Goal: Find specific page/section: Find specific page/section

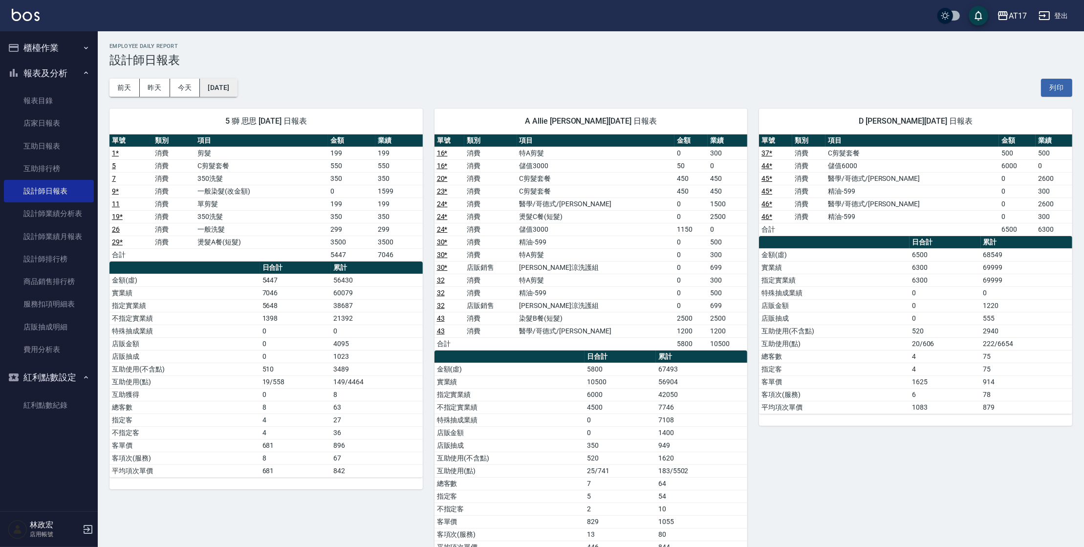
click at [237, 86] on button "[DATE]" at bounding box center [218, 88] width 37 height 18
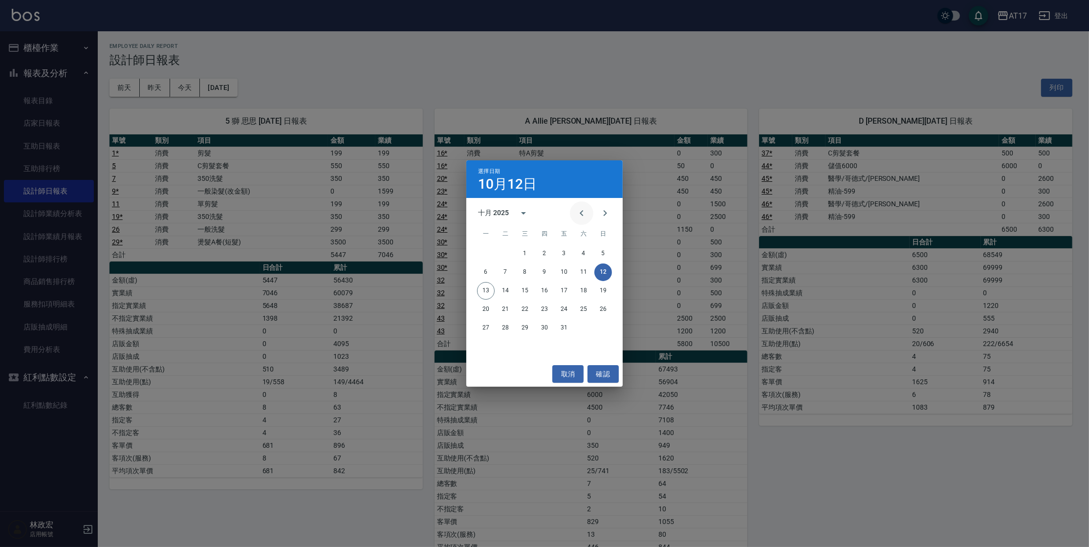
click at [583, 214] on icon "Previous month" at bounding box center [582, 213] width 12 height 12
click at [508, 327] on button "30" at bounding box center [505, 328] width 18 height 18
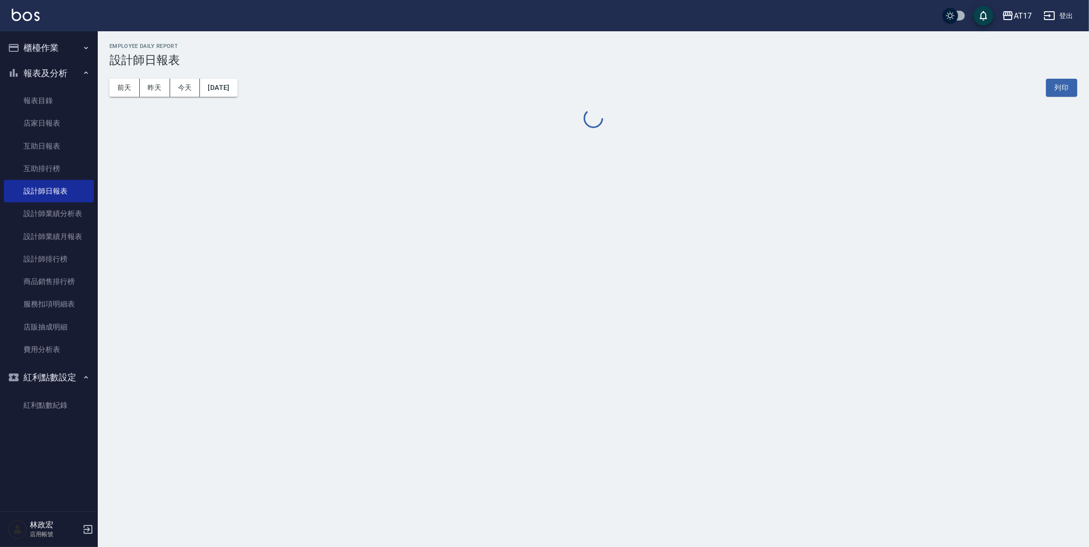
click at [433, 412] on div "AT17 [DATE] 設計師日報表 列印時間： [DATE][PHONE_NUMBER]:44 Employee Daily Report 設計師日報表 […" at bounding box center [544, 273] width 1089 height 547
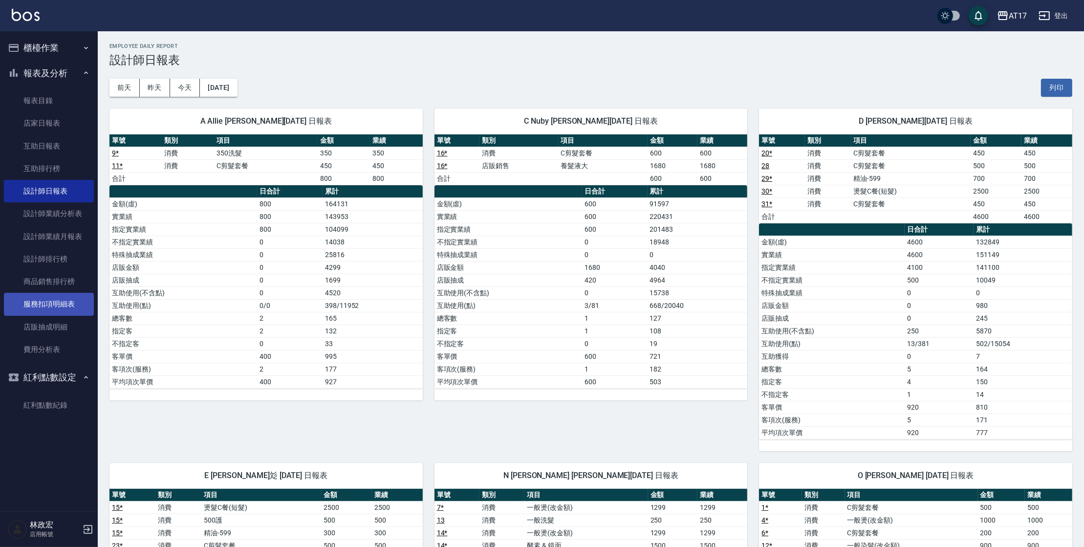
click at [60, 295] on link "服務扣項明細表" at bounding box center [49, 304] width 90 height 22
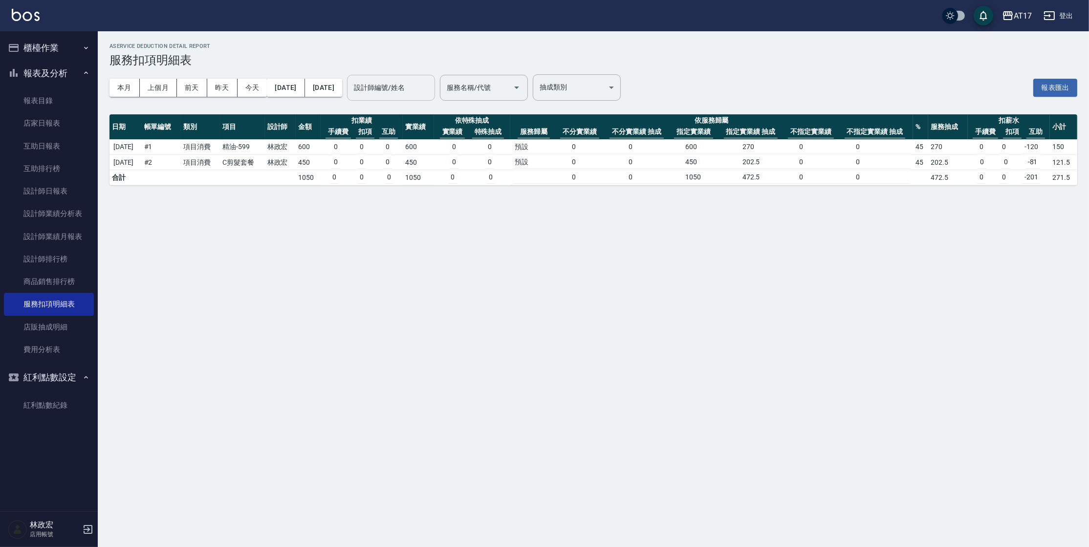
click at [427, 82] on div "設計師編號/姓名 設計師編號/姓名" at bounding box center [391, 88] width 88 height 26
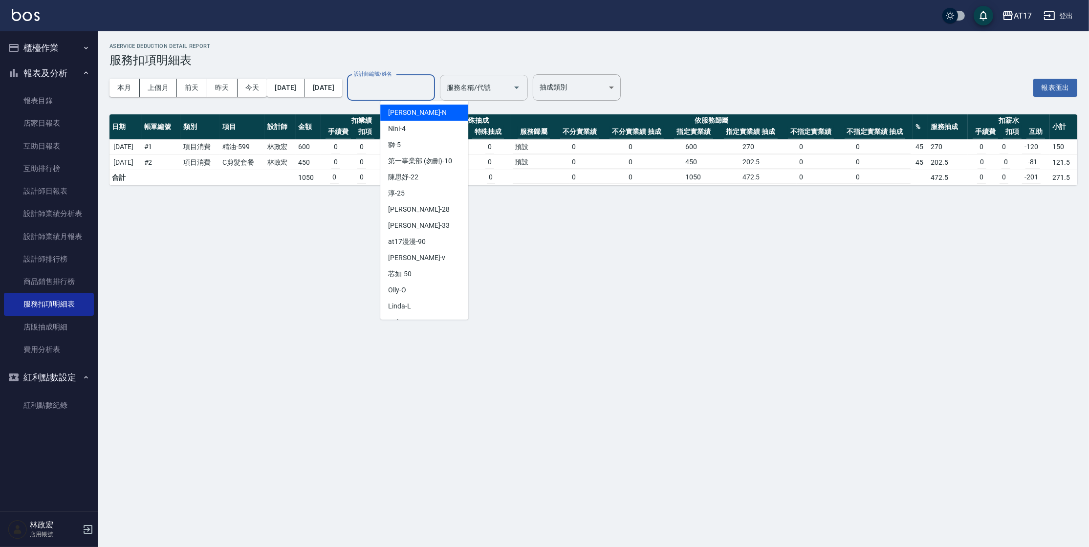
click at [509, 91] on input "服務名稱/代號" at bounding box center [476, 87] width 64 height 17
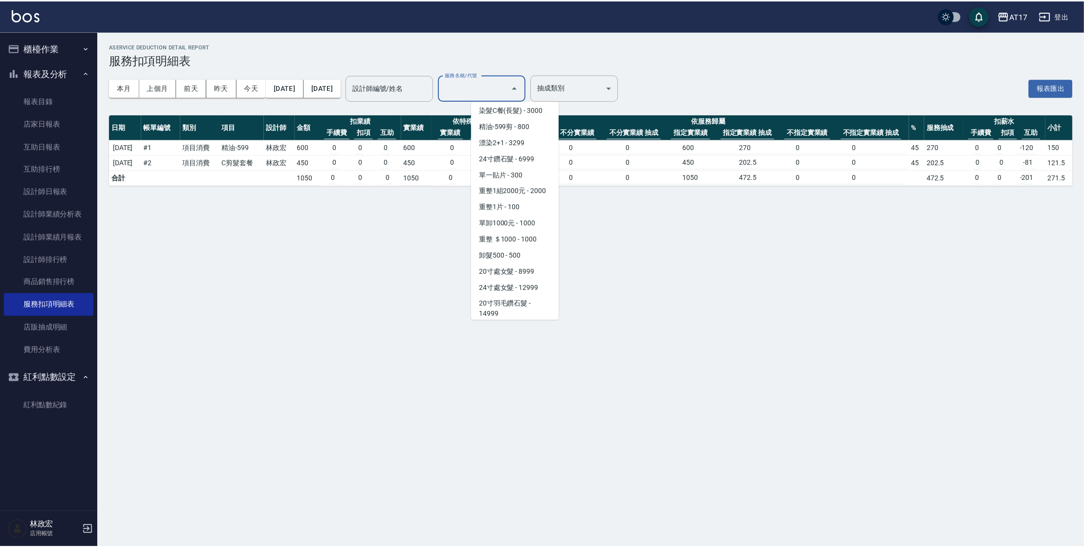
scroll to position [1043, 0]
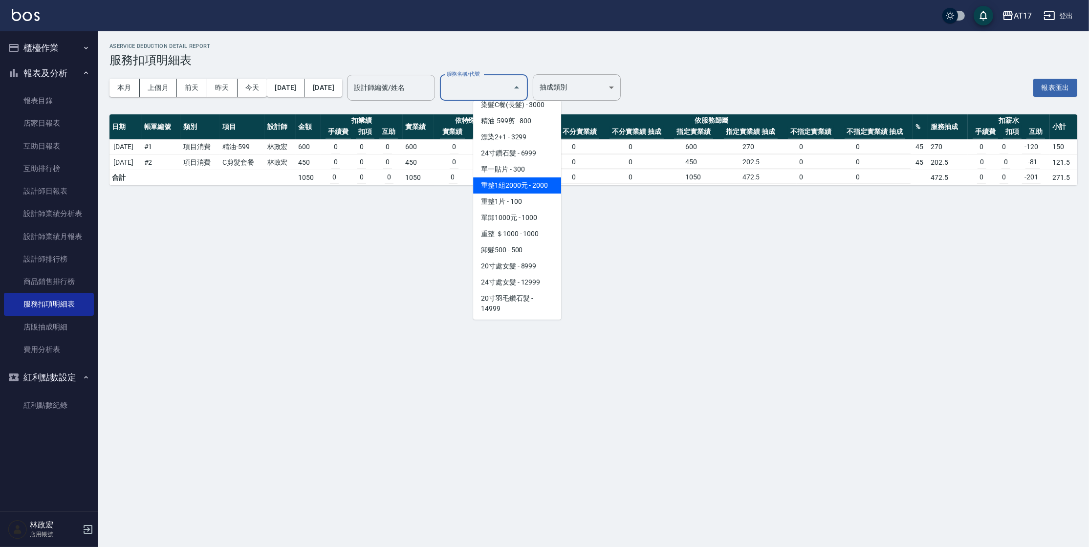
click at [523, 193] on span "重整1組2000元 - 2000" at bounding box center [517, 185] width 88 height 16
type input "重整1組2000元(7006)"
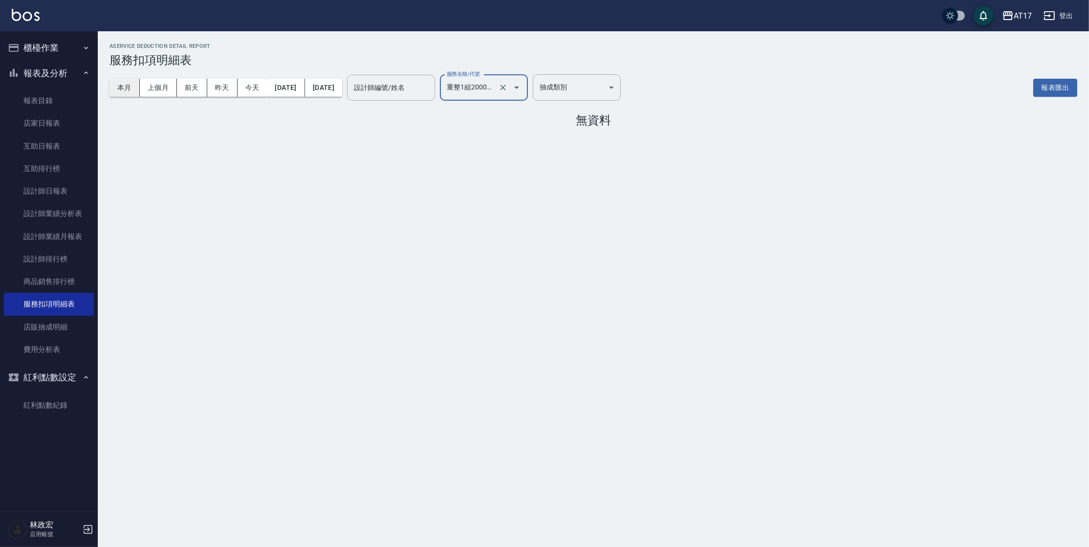
click at [130, 91] on button "本月" at bounding box center [124, 88] width 30 height 18
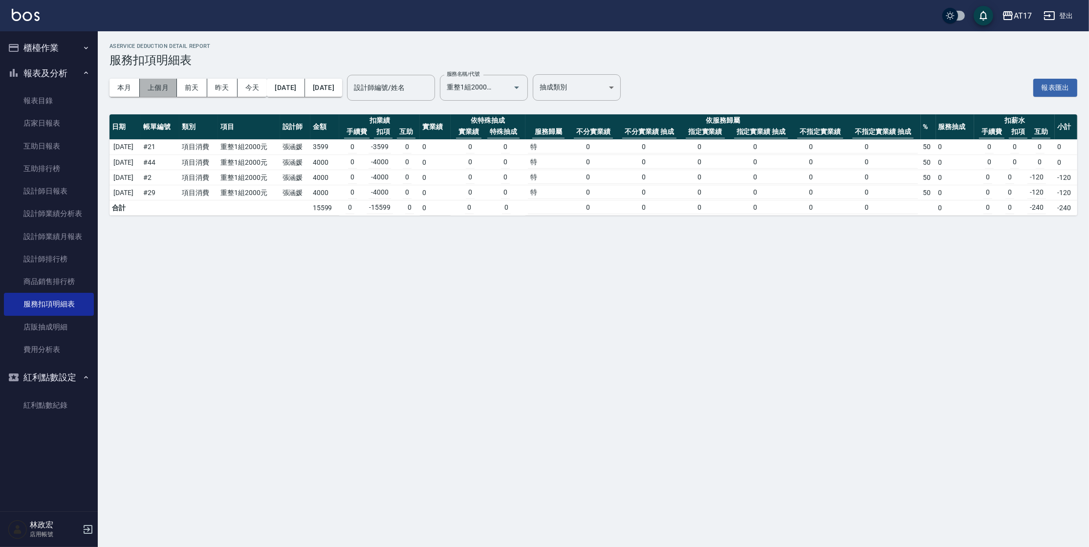
click at [157, 91] on button "上個月" at bounding box center [158, 88] width 37 height 18
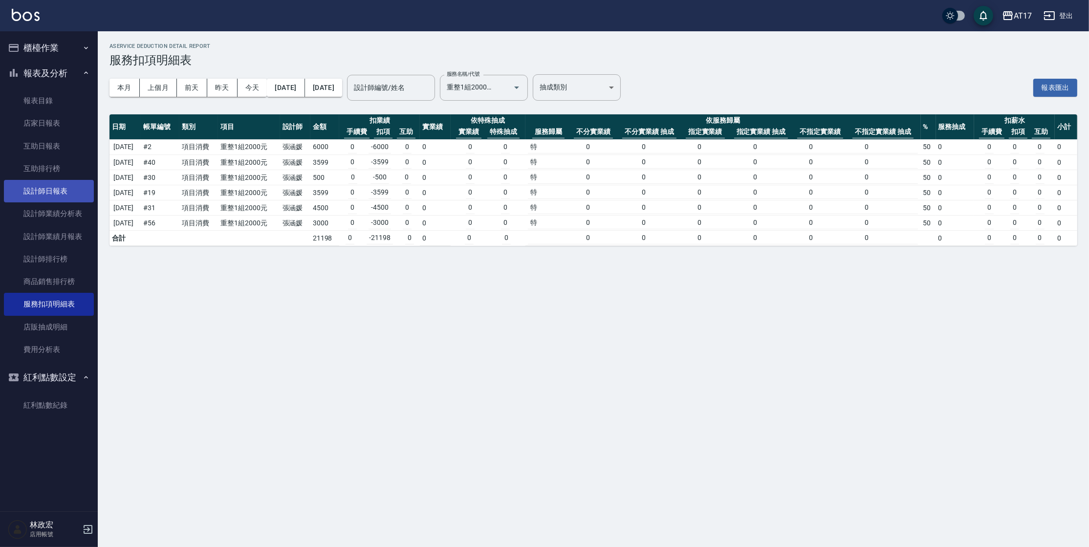
click at [53, 188] on link "設計師日報表" at bounding box center [49, 191] width 90 height 22
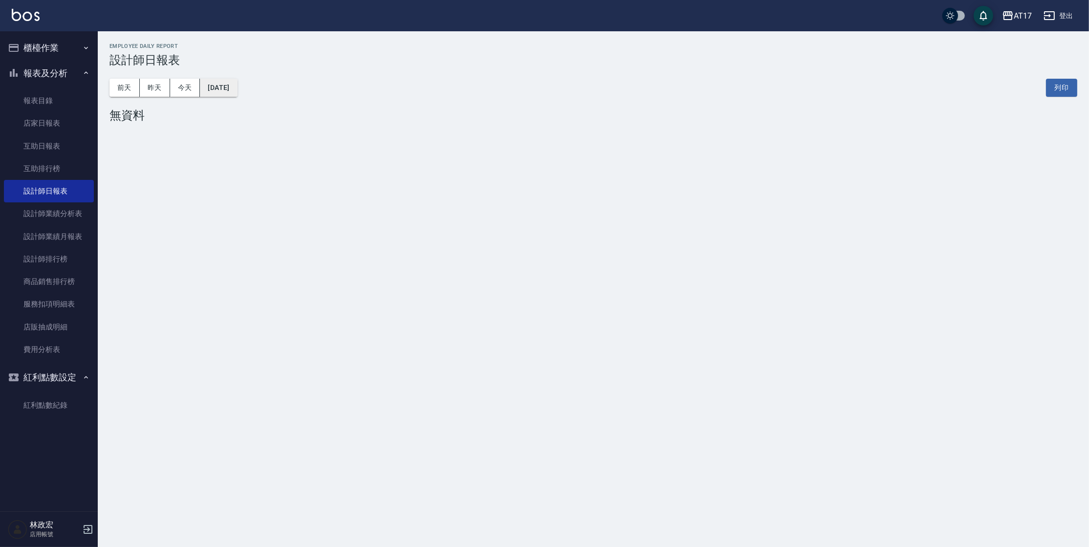
click at [227, 92] on button "[DATE]" at bounding box center [218, 88] width 37 height 18
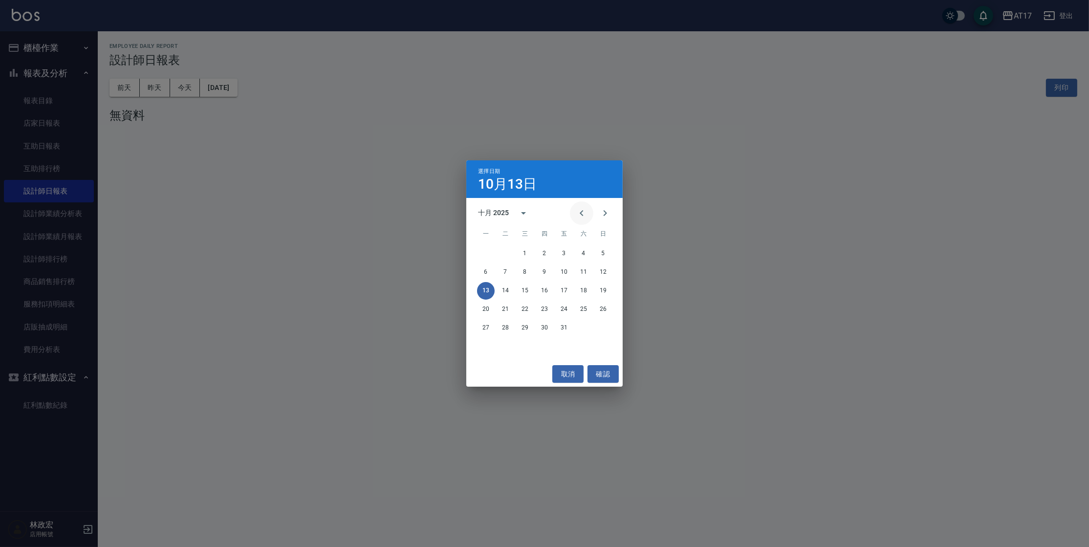
click at [579, 214] on icon "Previous month" at bounding box center [582, 213] width 12 height 12
click at [497, 327] on button "30" at bounding box center [505, 328] width 18 height 18
